Goal: Contribute content

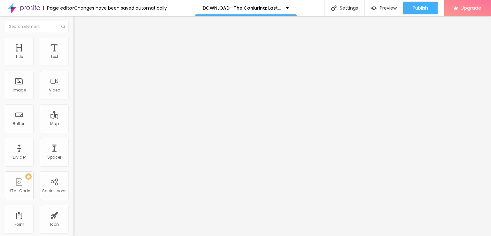
click at [73, 55] on span "Add image" at bounding box center [86, 51] width 26 height 5
click at [73, 60] on input "Click me" at bounding box center [111, 57] width 77 height 6
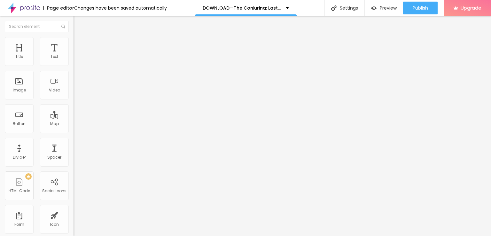
paste input "LICK HERE ▶️ The Conjuring: Last Rites [2025] ]"
type input "CLICK HERE ▶️ The Conjuring: Last Rites [2025] ]"
click at [73, 132] on input "https://" at bounding box center [111, 128] width 77 height 6
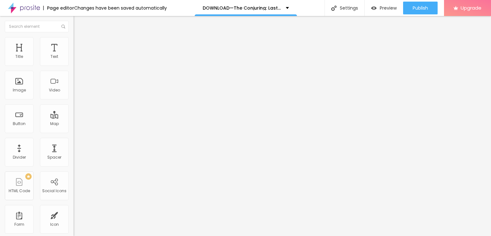
paste input "[DOMAIN_NAME]/en/movie/1038392/pro"
type input "[URL][DOMAIN_NAME]"
click at [73, 76] on img at bounding box center [75, 74] width 4 height 4
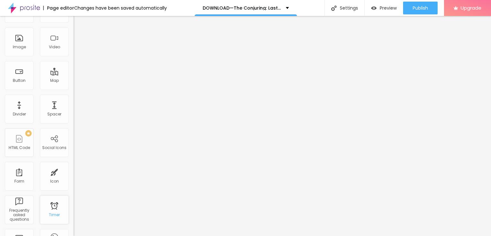
scroll to position [0, 0]
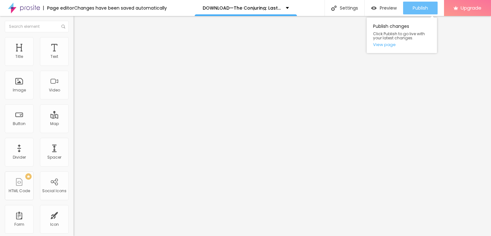
click at [430, 9] on button "Publish" at bounding box center [420, 8] width 34 height 13
click at [387, 45] on link "View page" at bounding box center [401, 44] width 57 height 4
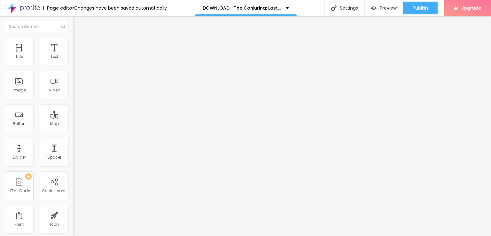
click at [27, 6] on img at bounding box center [24, 8] width 32 height 16
